Goal: Transaction & Acquisition: Book appointment/travel/reservation

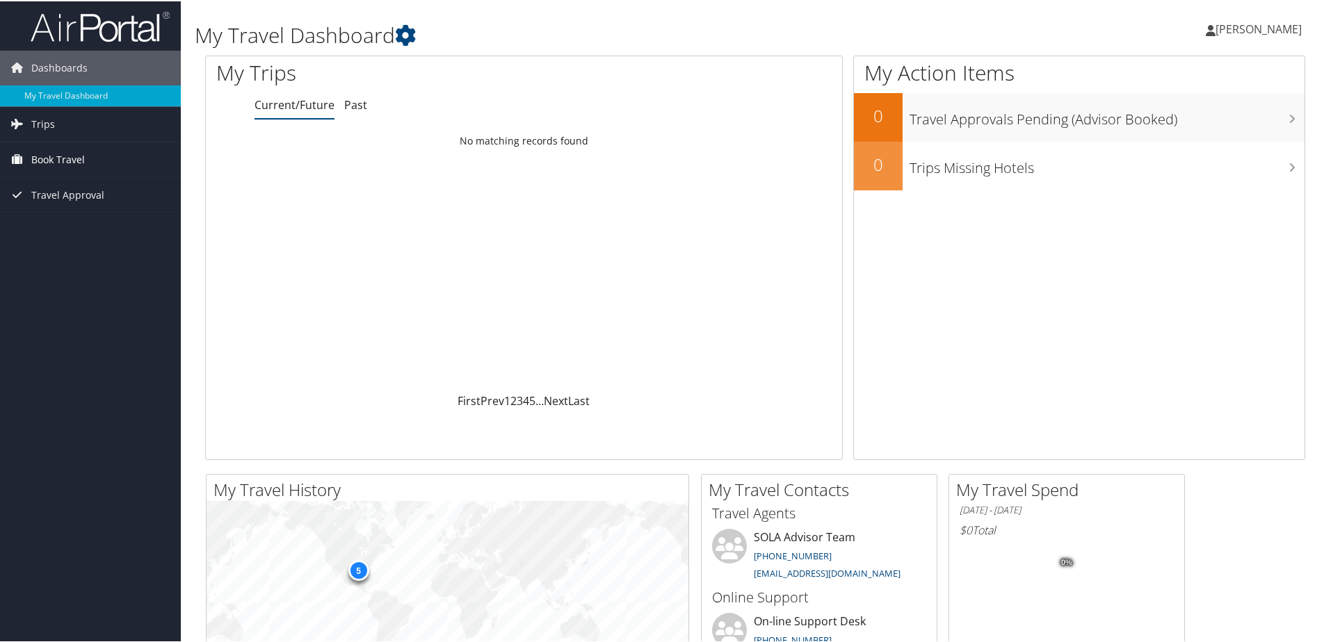
click at [70, 154] on span "Book Travel" at bounding box center [58, 158] width 54 height 35
click at [97, 201] on link "Book/Manage Online Trips" at bounding box center [90, 207] width 181 height 21
click at [88, 207] on link "Book/Manage Online Trips" at bounding box center [90, 207] width 181 height 21
click at [58, 119] on link "Trips" at bounding box center [90, 123] width 181 height 35
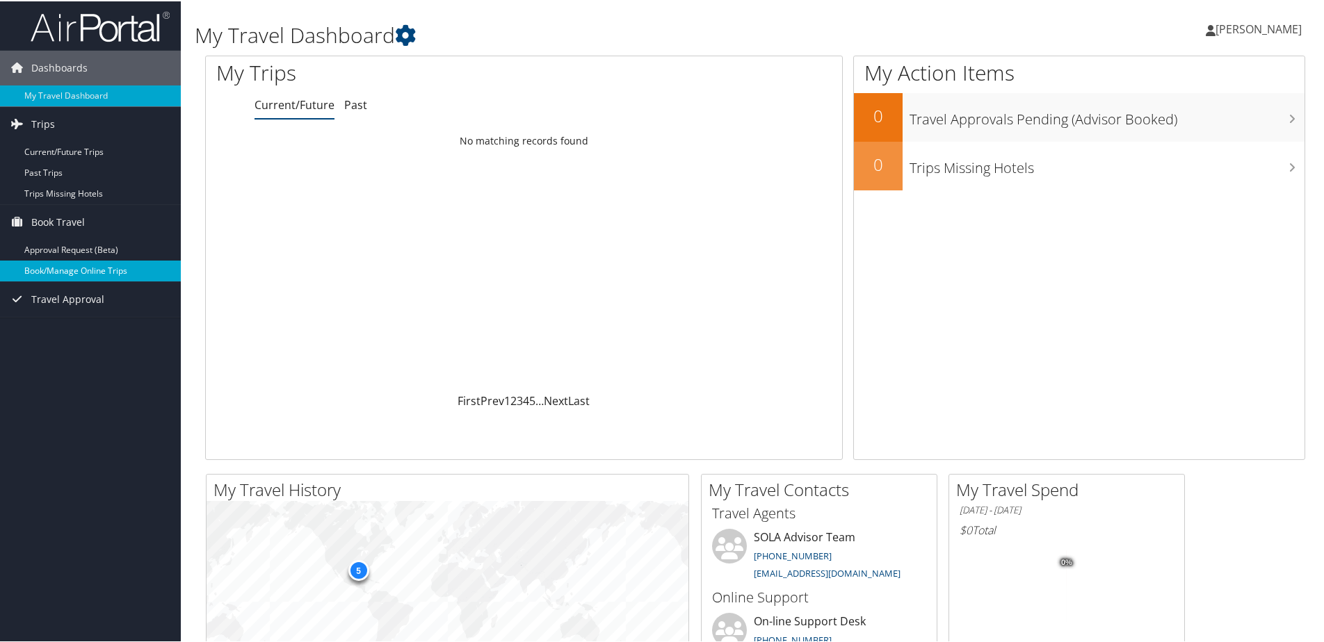
click at [79, 272] on link "Book/Manage Online Trips" at bounding box center [90, 269] width 181 height 21
